Goal: Transaction & Acquisition: Purchase product/service

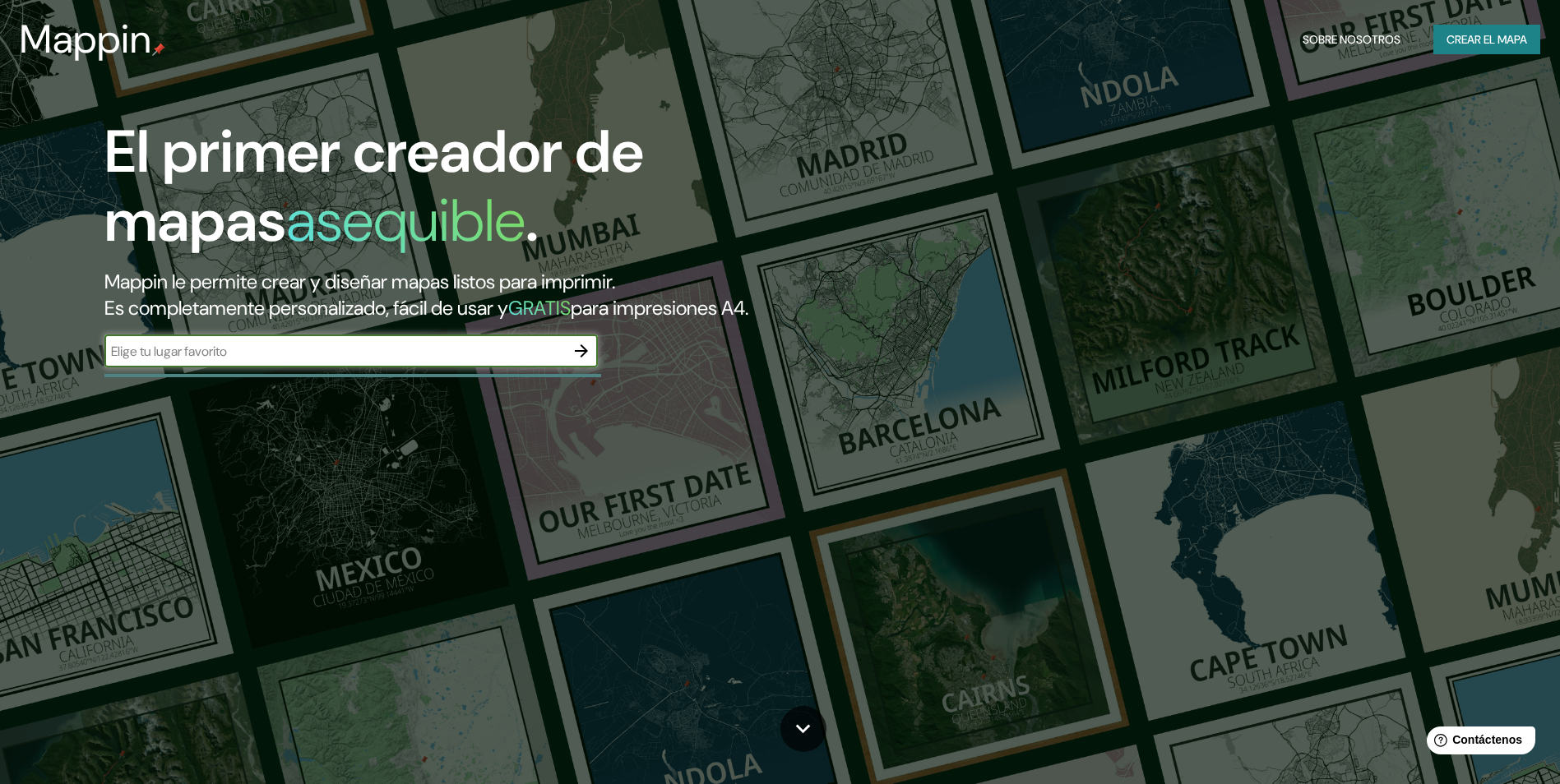
click at [472, 354] on input "text" at bounding box center [334, 351] width 460 height 19
type input "[GEOGRAPHIC_DATA]"
click at [589, 347] on icon "button" at bounding box center [581, 351] width 20 height 20
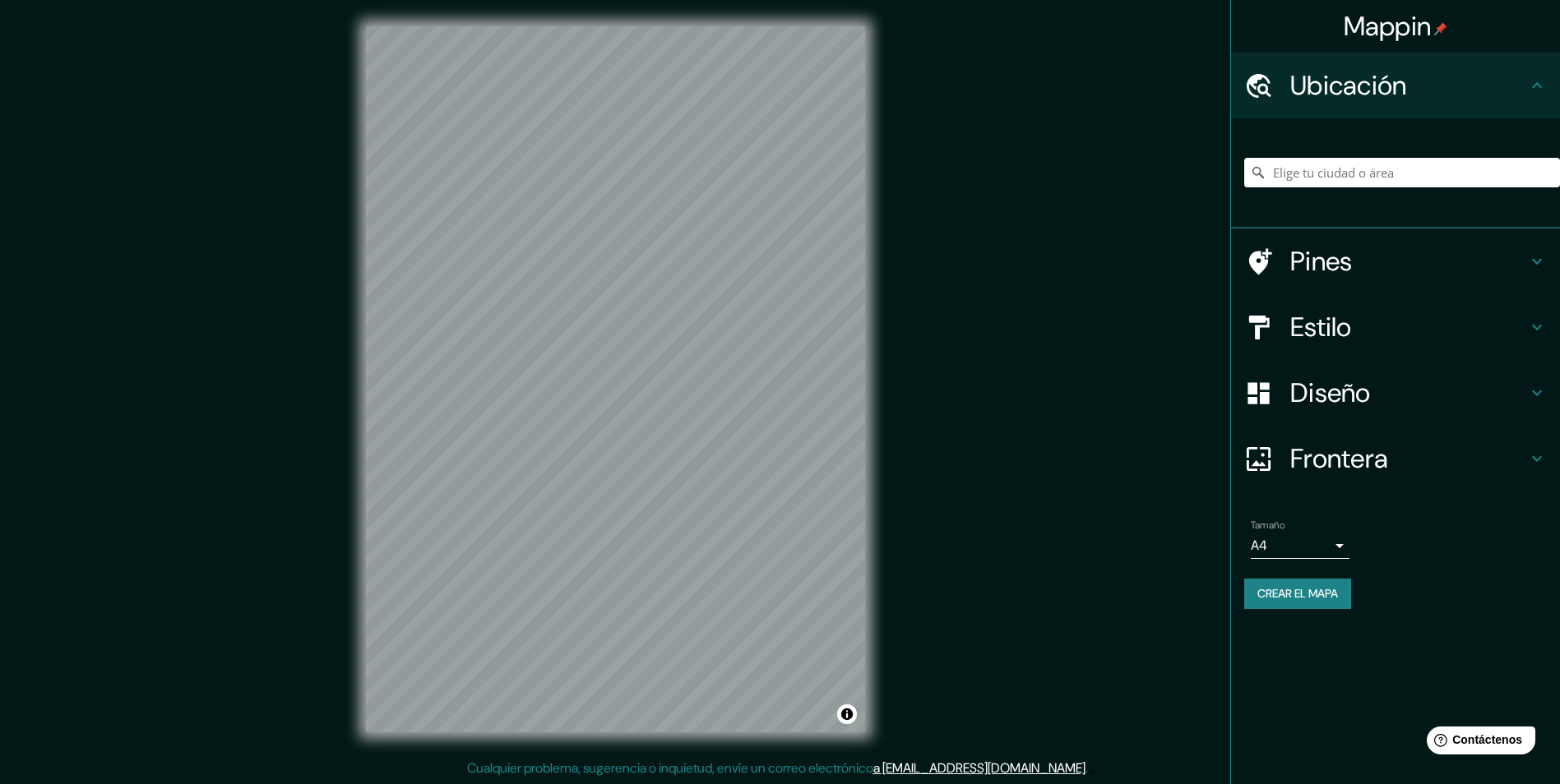
click at [1387, 177] on input "Elige tu ciudad o área" at bounding box center [1403, 173] width 316 height 29
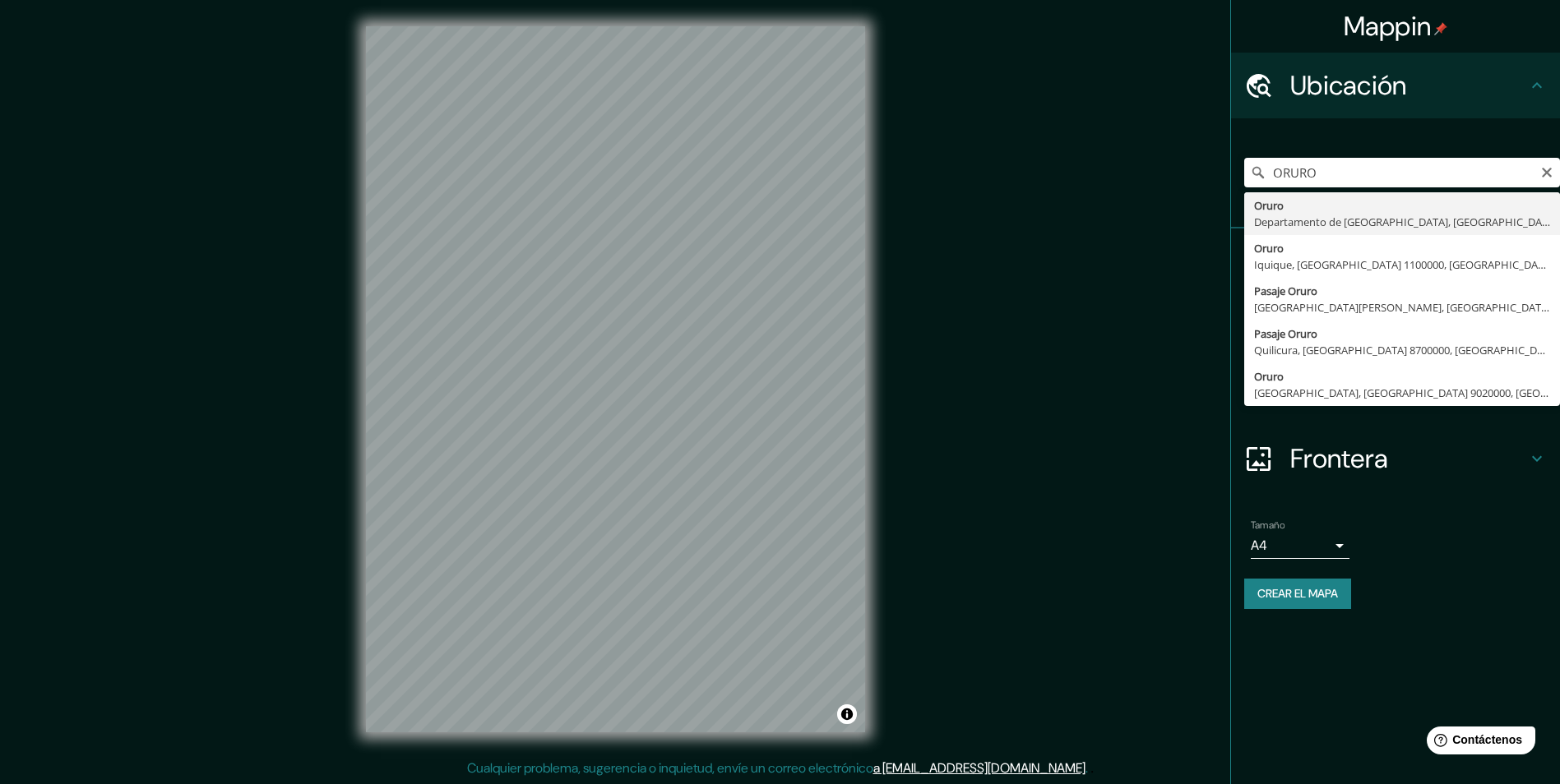
type input "Oruro, Departamento de [GEOGRAPHIC_DATA], [GEOGRAPHIC_DATA]"
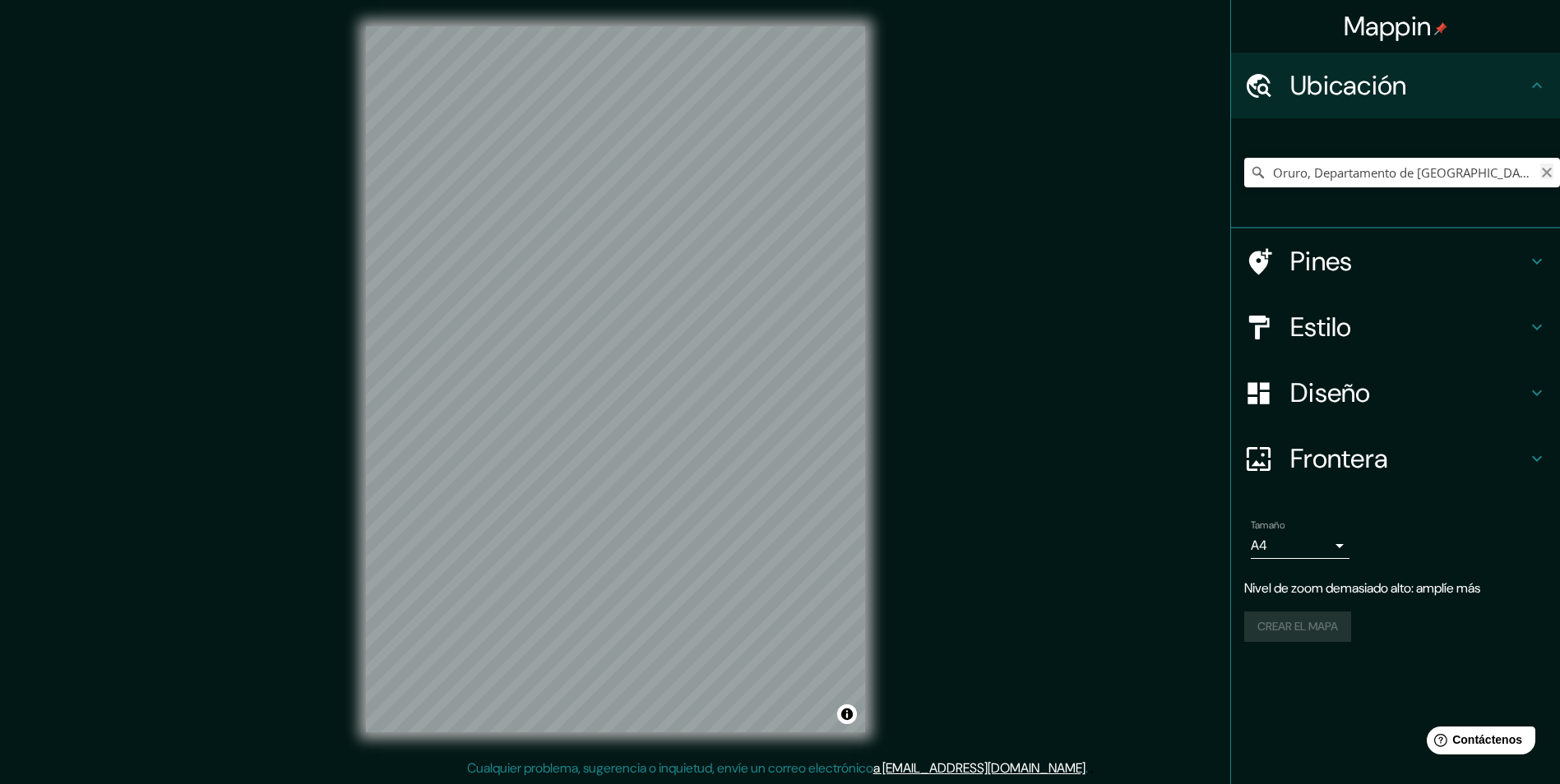
click at [1550, 171] on icon "Claro" at bounding box center [1546, 172] width 13 height 13
click at [538, 26] on div at bounding box center [616, 26] width 500 height 0
click at [535, 455] on div at bounding box center [534, 454] width 13 height 13
click at [535, 455] on div at bounding box center [532, 450] width 13 height 13
click at [540, 455] on div at bounding box center [544, 454] width 13 height 13
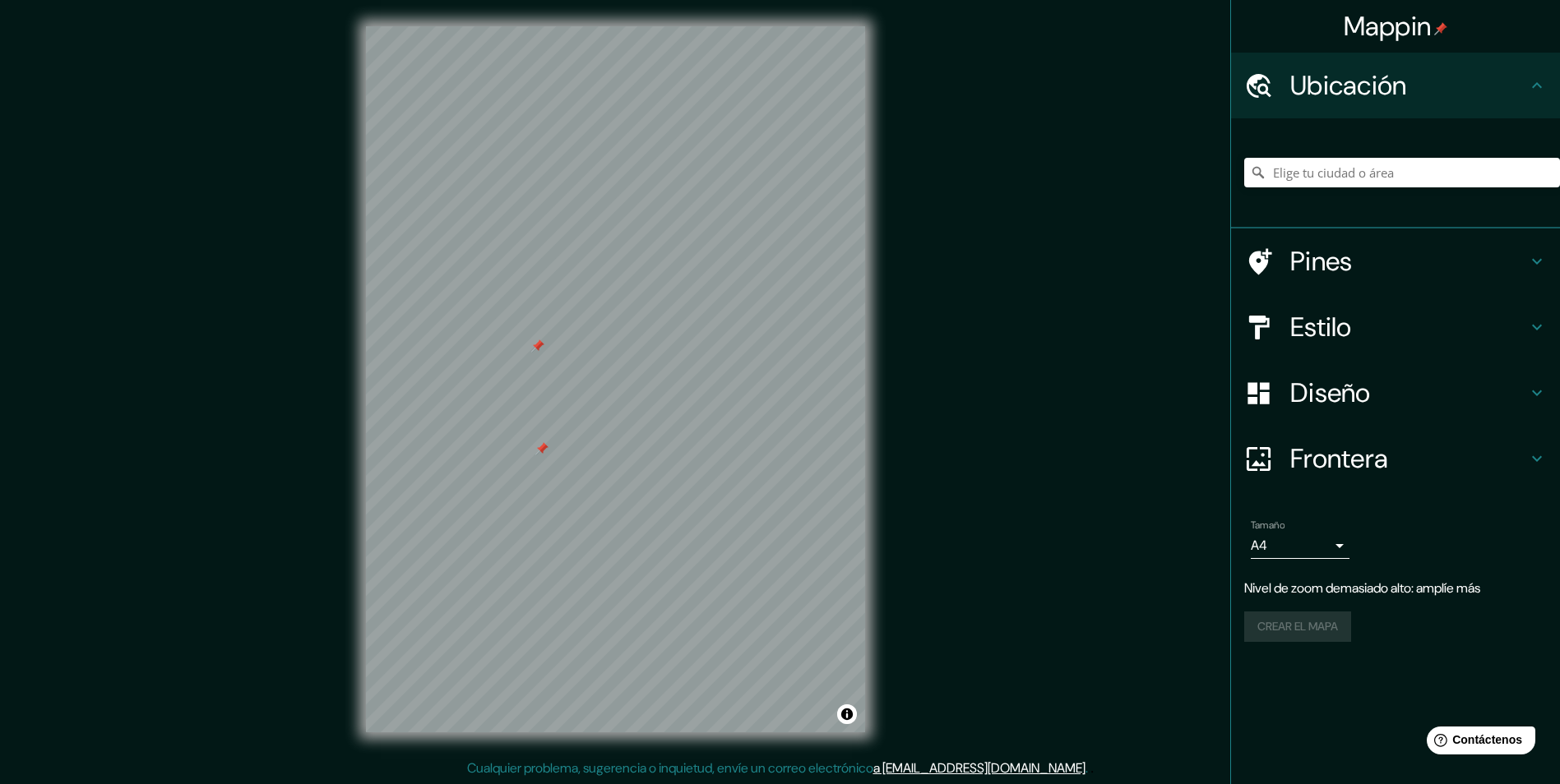
click at [541, 448] on div at bounding box center [541, 448] width 13 height 13
click at [541, 349] on div at bounding box center [537, 345] width 13 height 13
click at [1376, 342] on h4 "Estilo" at bounding box center [1408, 328] width 237 height 33
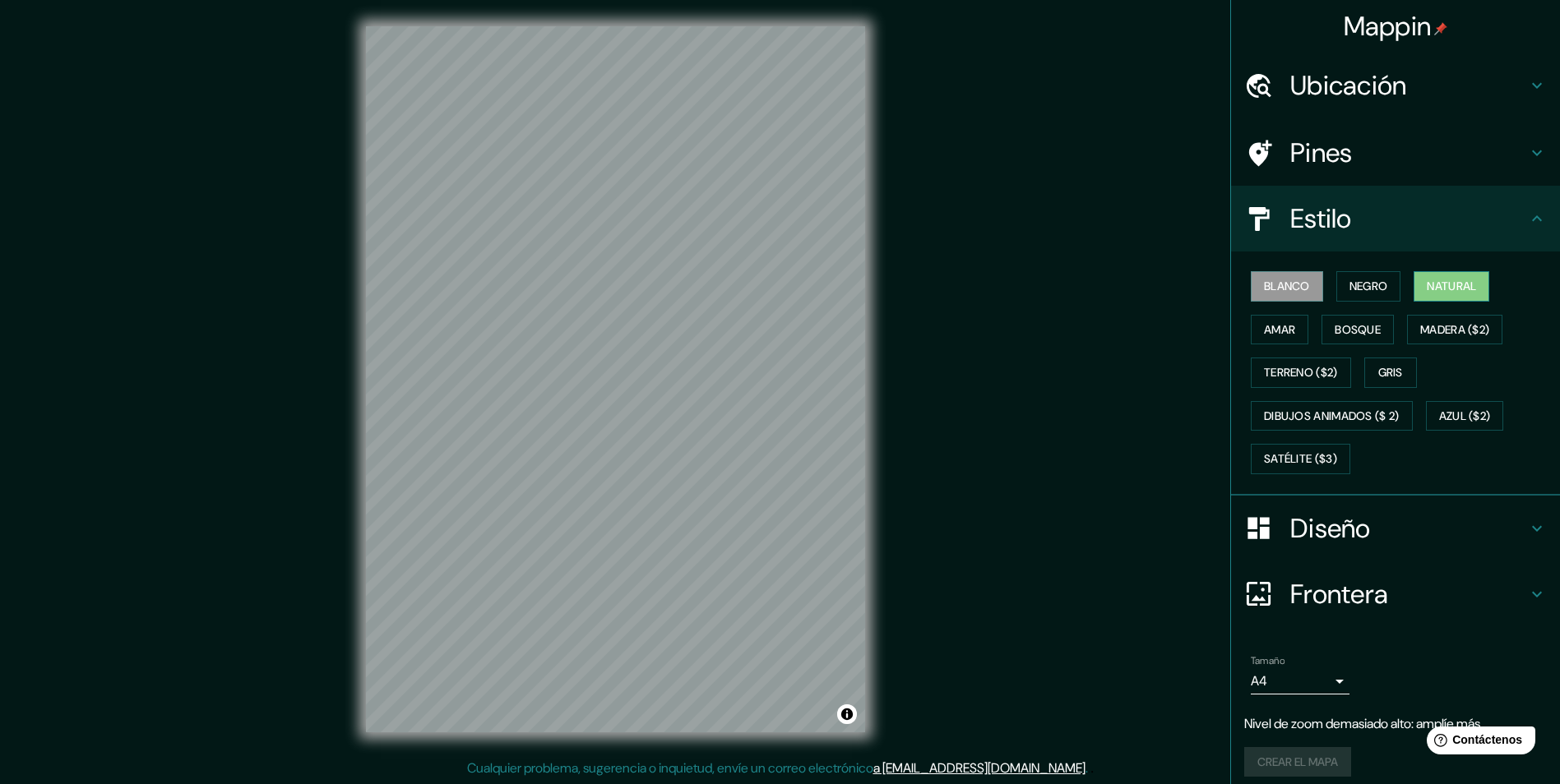
click at [1414, 296] on button "Natural" at bounding box center [1451, 286] width 76 height 30
click at [1388, 370] on font "Gris" at bounding box center [1390, 372] width 25 height 21
click at [1287, 331] on button "Amar" at bounding box center [1279, 330] width 58 height 30
click at [1344, 334] on font "Bosque" at bounding box center [1358, 330] width 46 height 21
click at [1456, 282] on font "Natural" at bounding box center [1452, 286] width 49 height 21
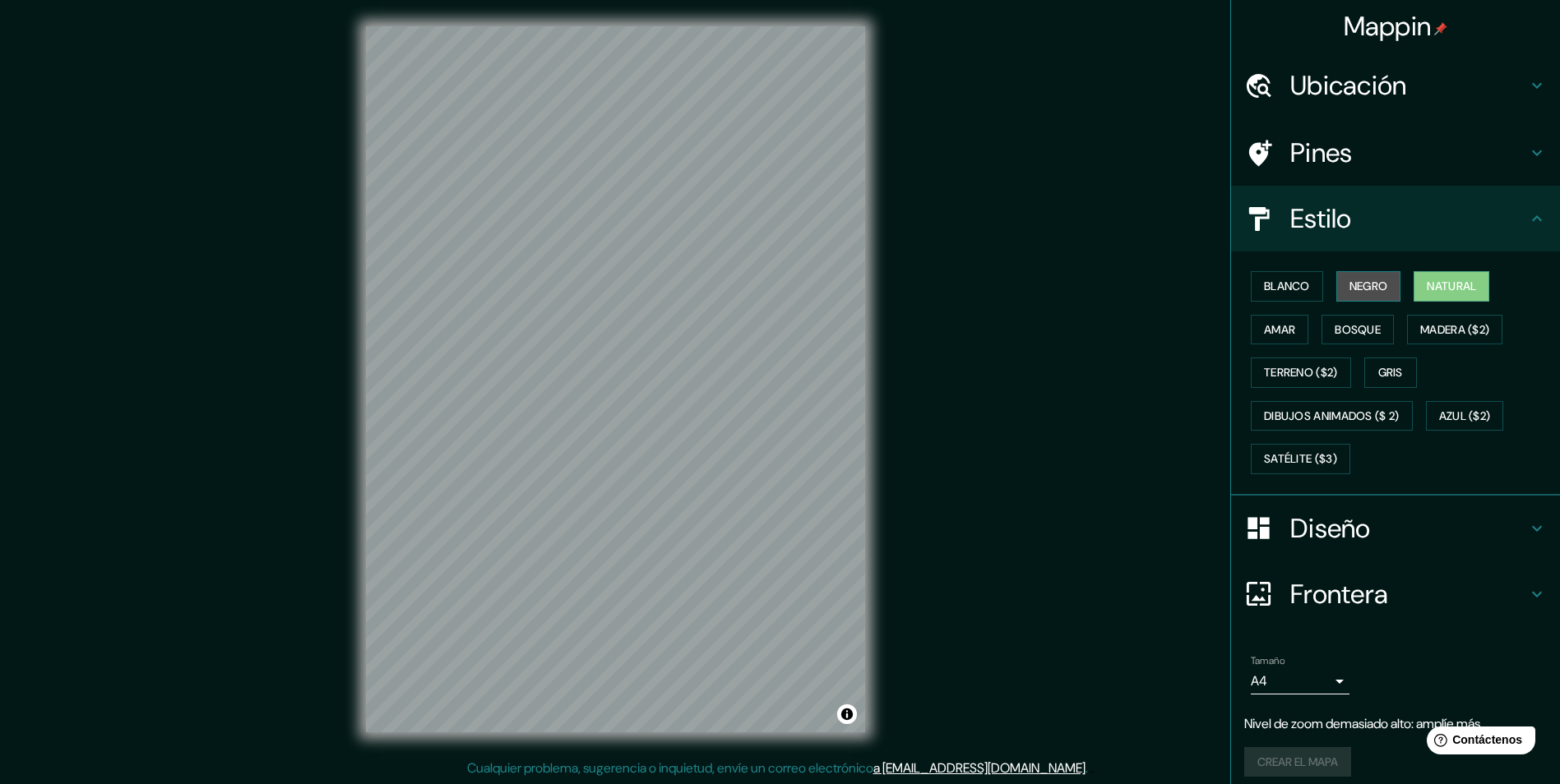
click at [1367, 287] on font "Negro" at bounding box center [1369, 286] width 38 height 21
click at [1307, 291] on button "Blanco" at bounding box center [1287, 286] width 73 height 30
